Goal: Task Accomplishment & Management: Manage account settings

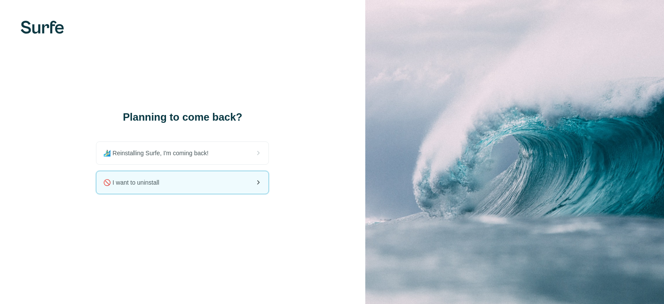
click at [154, 184] on span "🚫 I want to uninstall" at bounding box center [134, 182] width 63 height 9
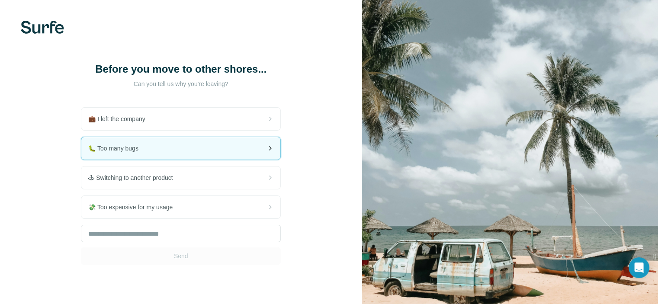
click at [196, 141] on div "🐛 Too many bugs" at bounding box center [180, 148] width 199 height 22
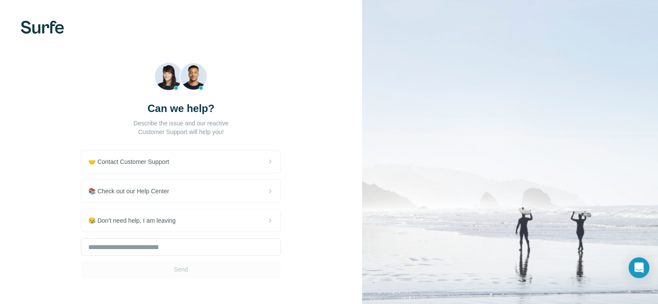
scroll to position [35, 0]
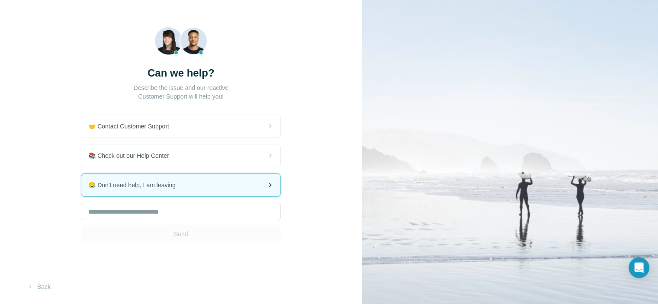
click at [237, 187] on div "😪 Don't need help, I am leaving" at bounding box center [180, 185] width 199 height 22
